Goal: Information Seeking & Learning: Understand process/instructions

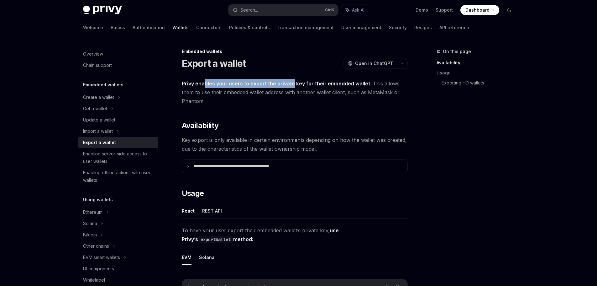
drag, startPoint x: 204, startPoint y: 83, endPoint x: 292, endPoint y: 84, distance: 87.5
click at [292, 84] on strong "Privy enables your users to export the private key for their embedded wallet" at bounding box center [276, 83] width 188 height 6
drag, startPoint x: 225, startPoint y: 92, endPoint x: 296, endPoint y: 92, distance: 70.9
click at [296, 92] on span "Privy enables your users to export the private key for their embedded wallet . …" at bounding box center [295, 92] width 226 height 26
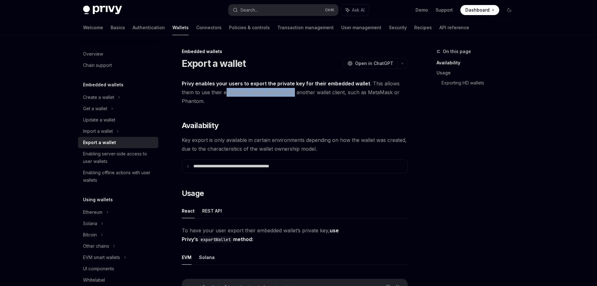
click at [296, 92] on span "Privy enables your users to export the private key for their embedded wallet . …" at bounding box center [295, 92] width 226 height 26
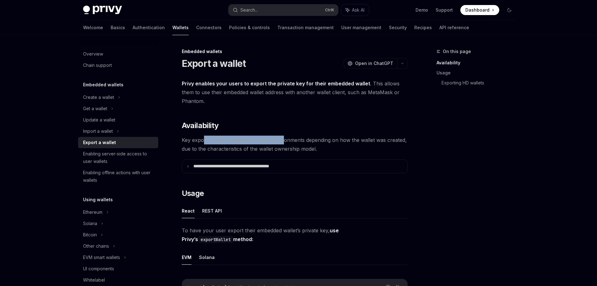
drag, startPoint x: 211, startPoint y: 141, endPoint x: 282, endPoint y: 139, distance: 70.6
click at [282, 139] on span "Key export is only available in certain environments depending on how the walle…" at bounding box center [295, 144] width 226 height 18
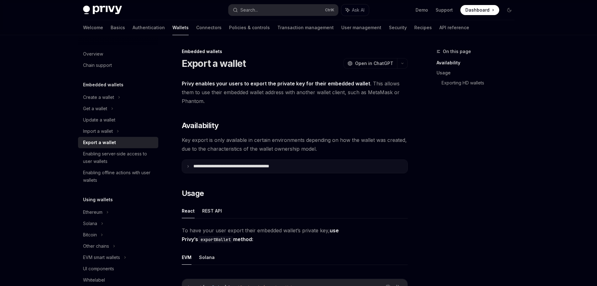
click at [193, 167] on p "**********" at bounding box center [244, 166] width 103 height 6
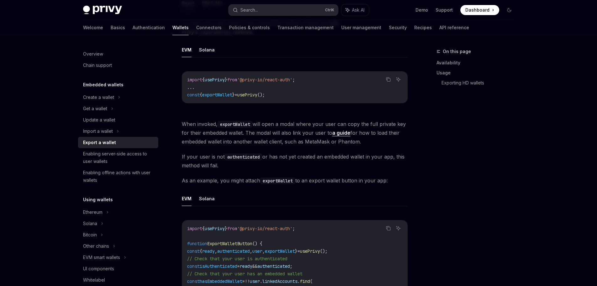
scroll to position [338, 0]
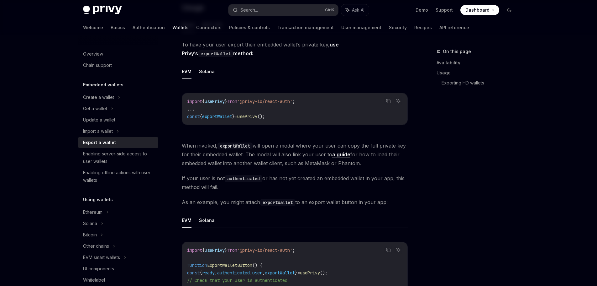
click at [282, 174] on span "If your user is not authenticated or has not yet created an embedded wallet in …" at bounding box center [295, 183] width 226 height 18
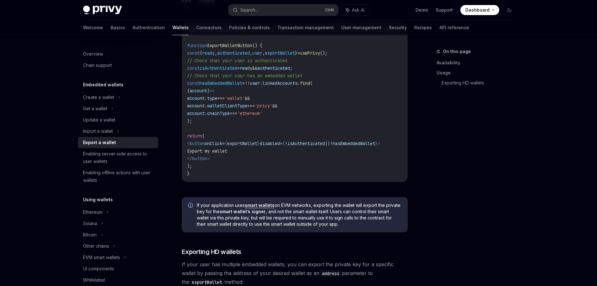
scroll to position [714, 0]
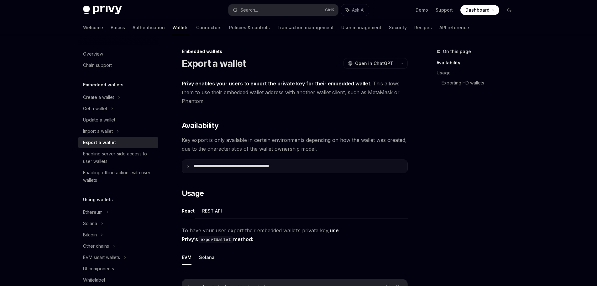
click at [190, 166] on summary "**********" at bounding box center [294, 166] width 225 height 13
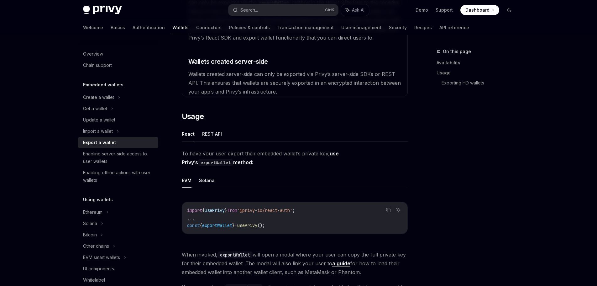
scroll to position [219, 0]
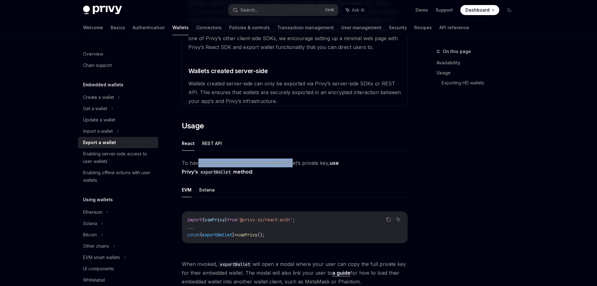
drag, startPoint x: 197, startPoint y: 166, endPoint x: 290, endPoint y: 165, distance: 93.1
click at [290, 165] on span "To have your user export their embedded wallet’s private key, use Privy’s expor…" at bounding box center [295, 167] width 226 height 18
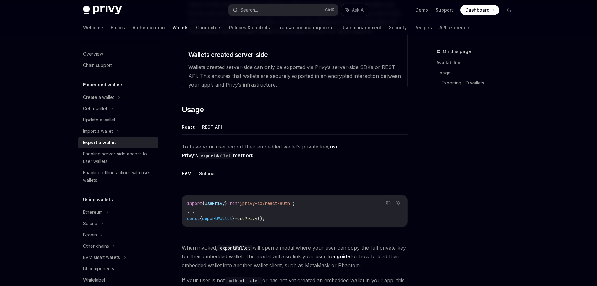
scroll to position [251, 0]
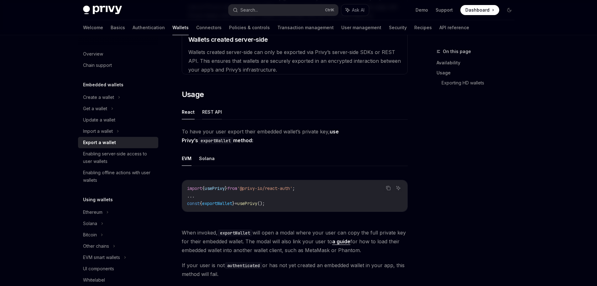
click at [213, 113] on button "REST API" at bounding box center [212, 111] width 20 height 15
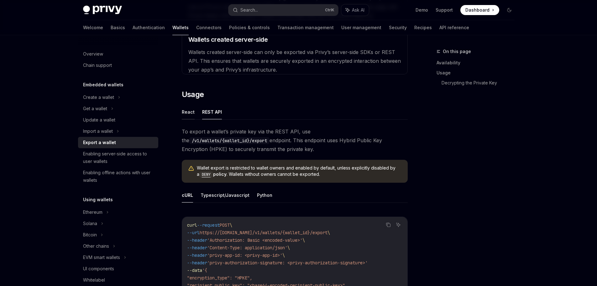
click at [185, 114] on button "React" at bounding box center [188, 111] width 13 height 15
type textarea "*"
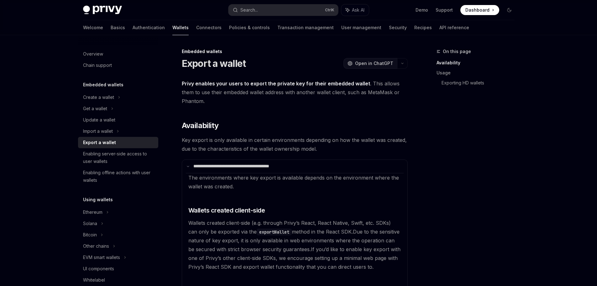
click at [378, 63] on span "Open in ChatGPT" at bounding box center [374, 63] width 38 height 6
